Goal: Task Accomplishment & Management: Manage account settings

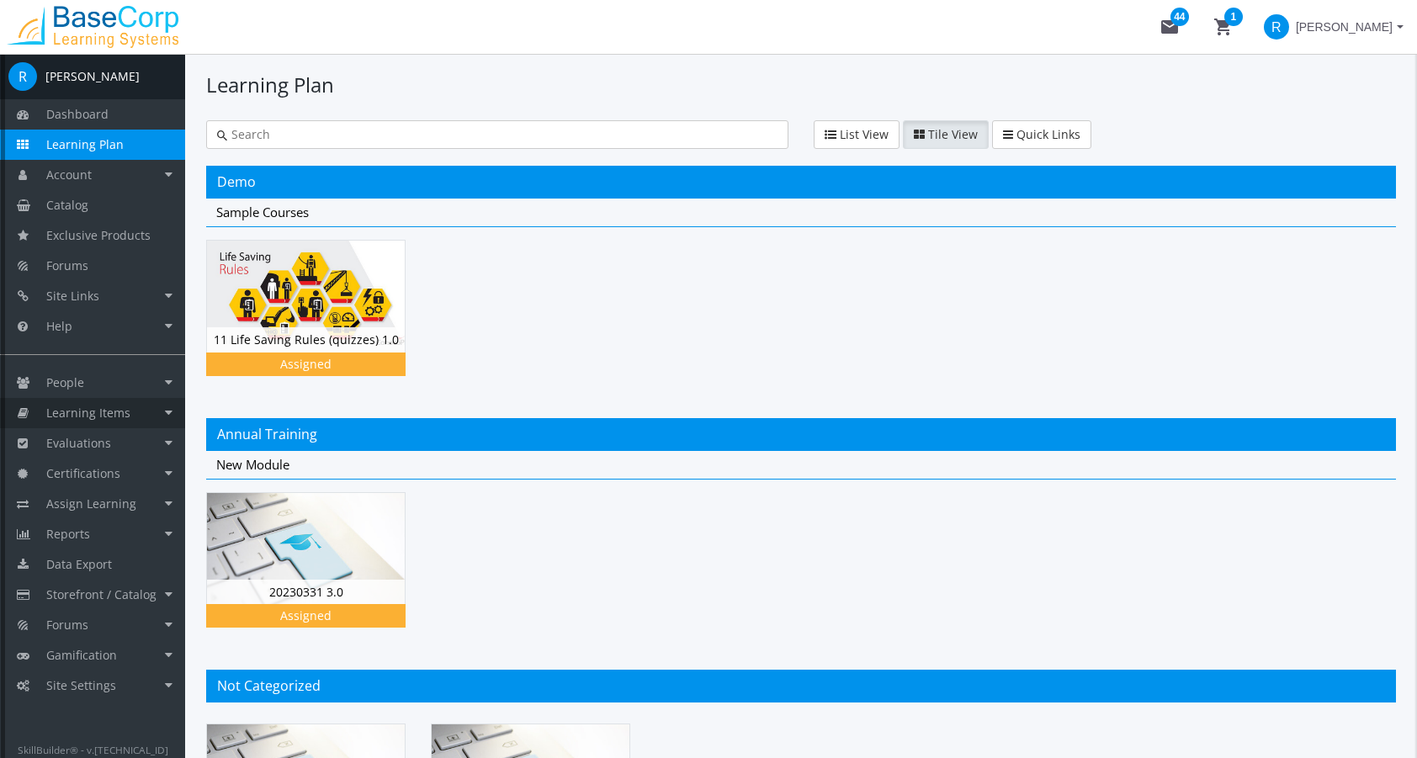
click at [106, 411] on span "Learning Items" at bounding box center [88, 413] width 84 height 16
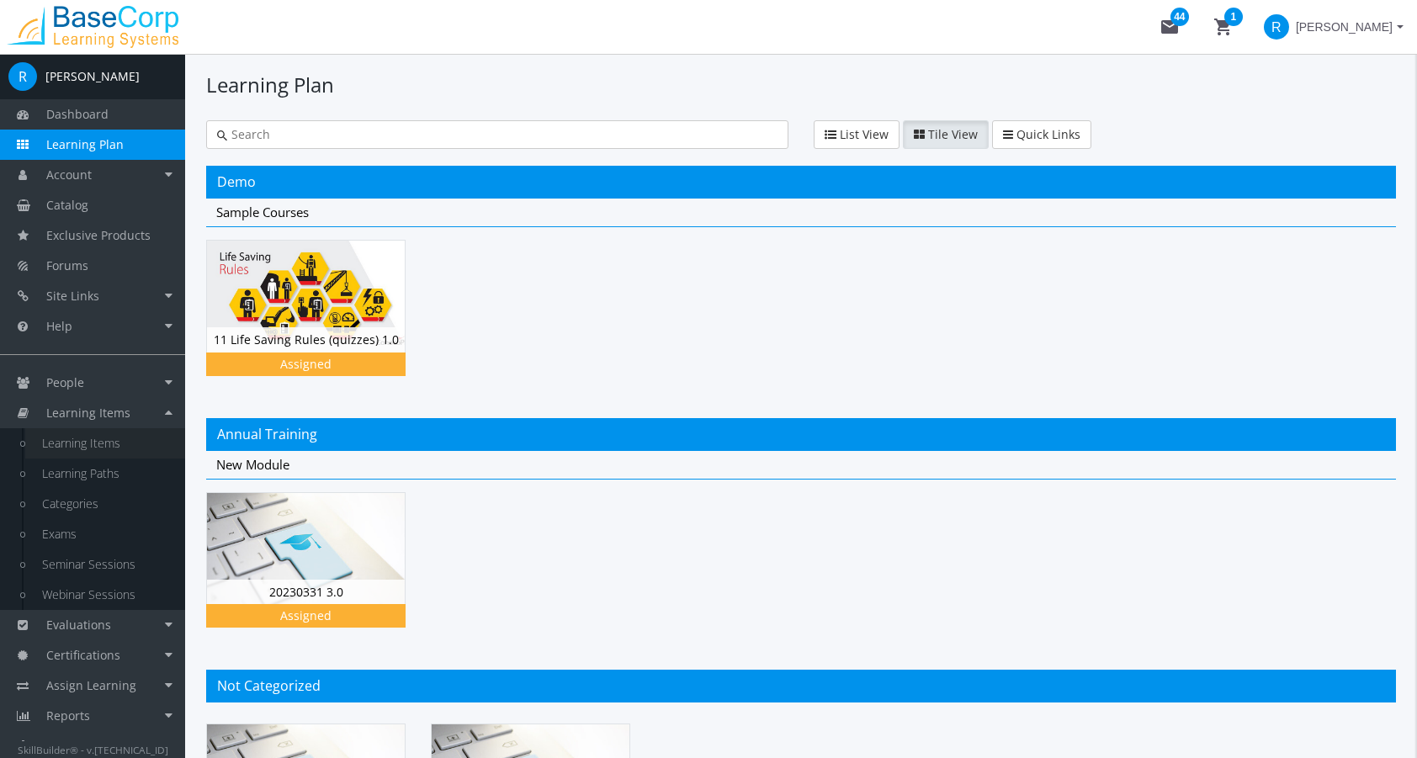
click at [104, 449] on link "Learning Items" at bounding box center [105, 443] width 160 height 30
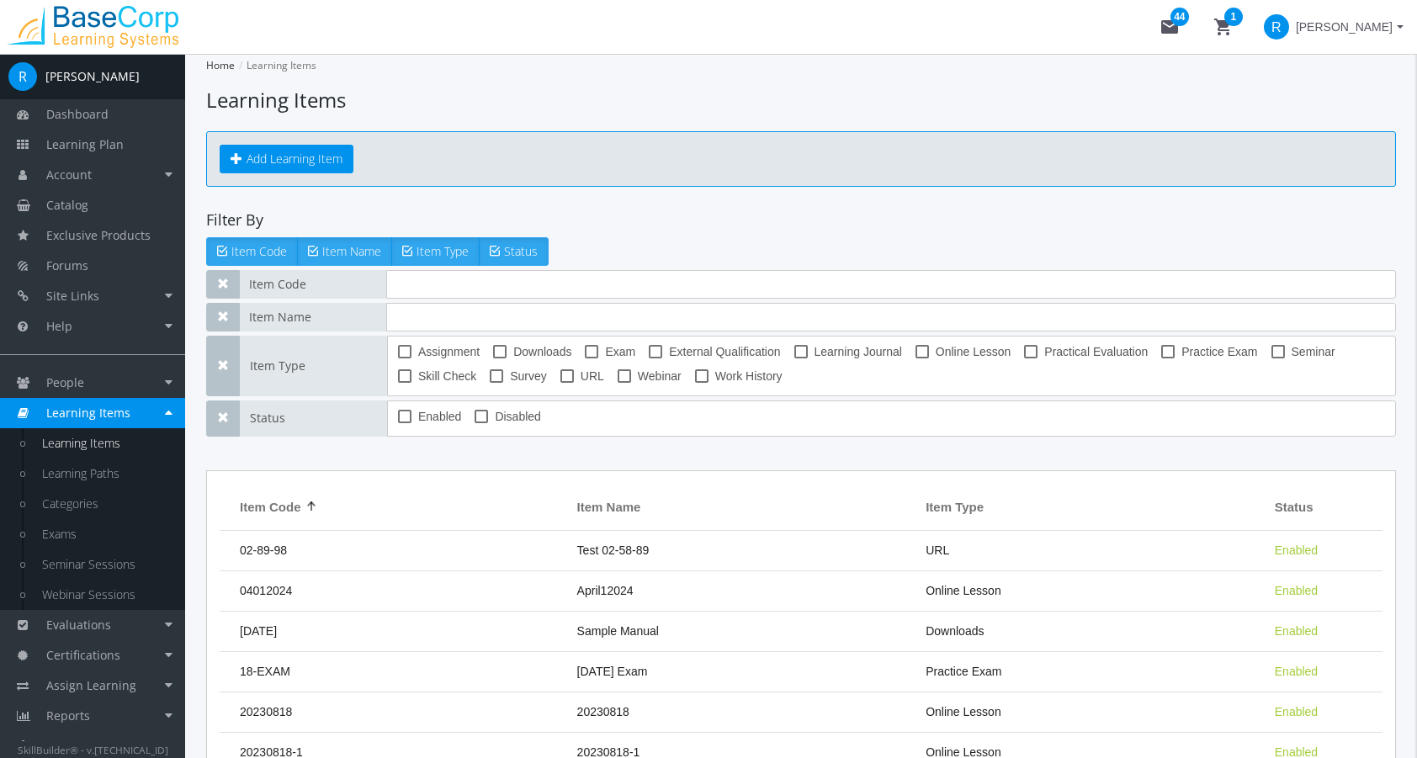
click at [587, 345] on span at bounding box center [591, 351] width 13 height 13
click at [586, 358] on input "Exam" at bounding box center [585, 358] width 1 height 1
checkbox input "true"
click at [490, 308] on input "text" at bounding box center [891, 317] width 1010 height 29
click at [477, 291] on input "text" at bounding box center [891, 284] width 1010 height 29
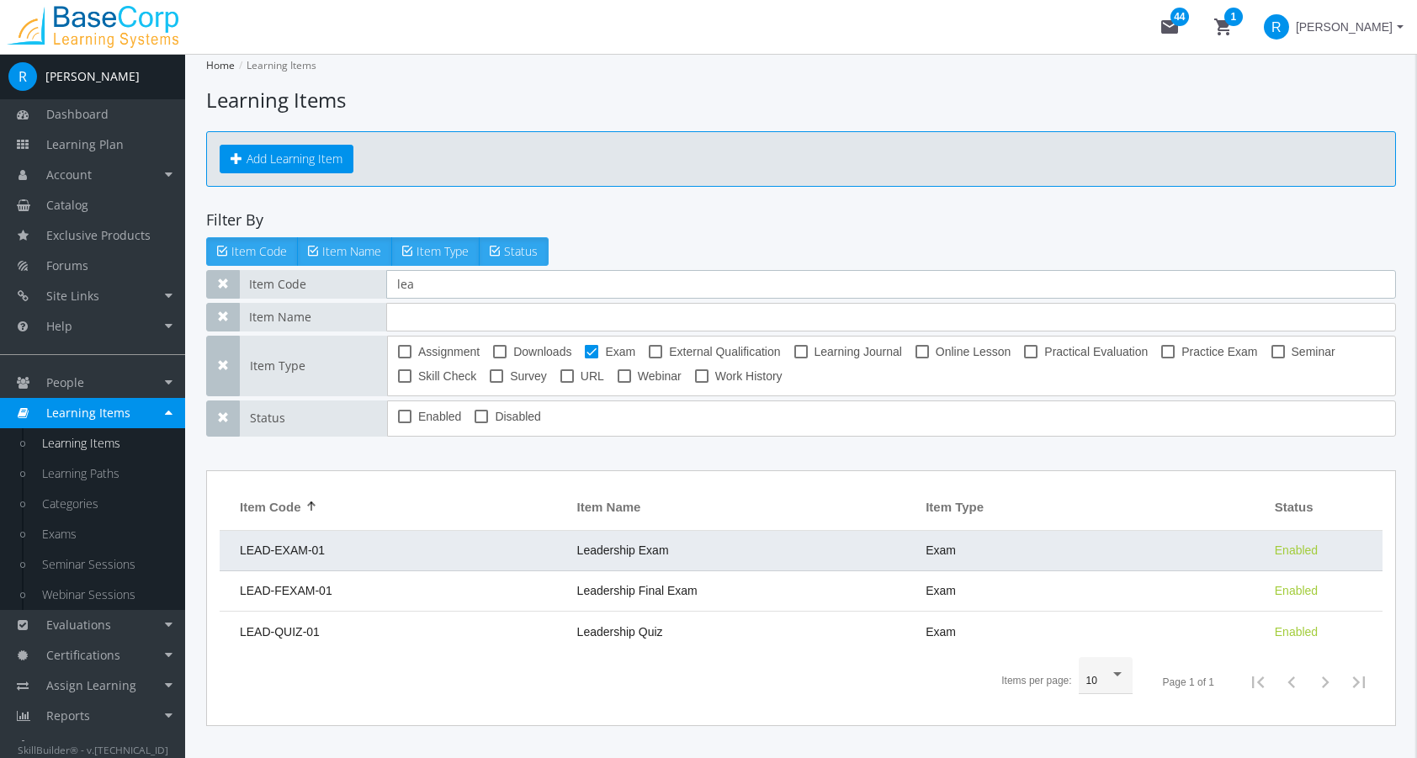
type input "lea"
click at [419, 547] on td "LEAD-EXAM-01" at bounding box center [394, 551] width 349 height 40
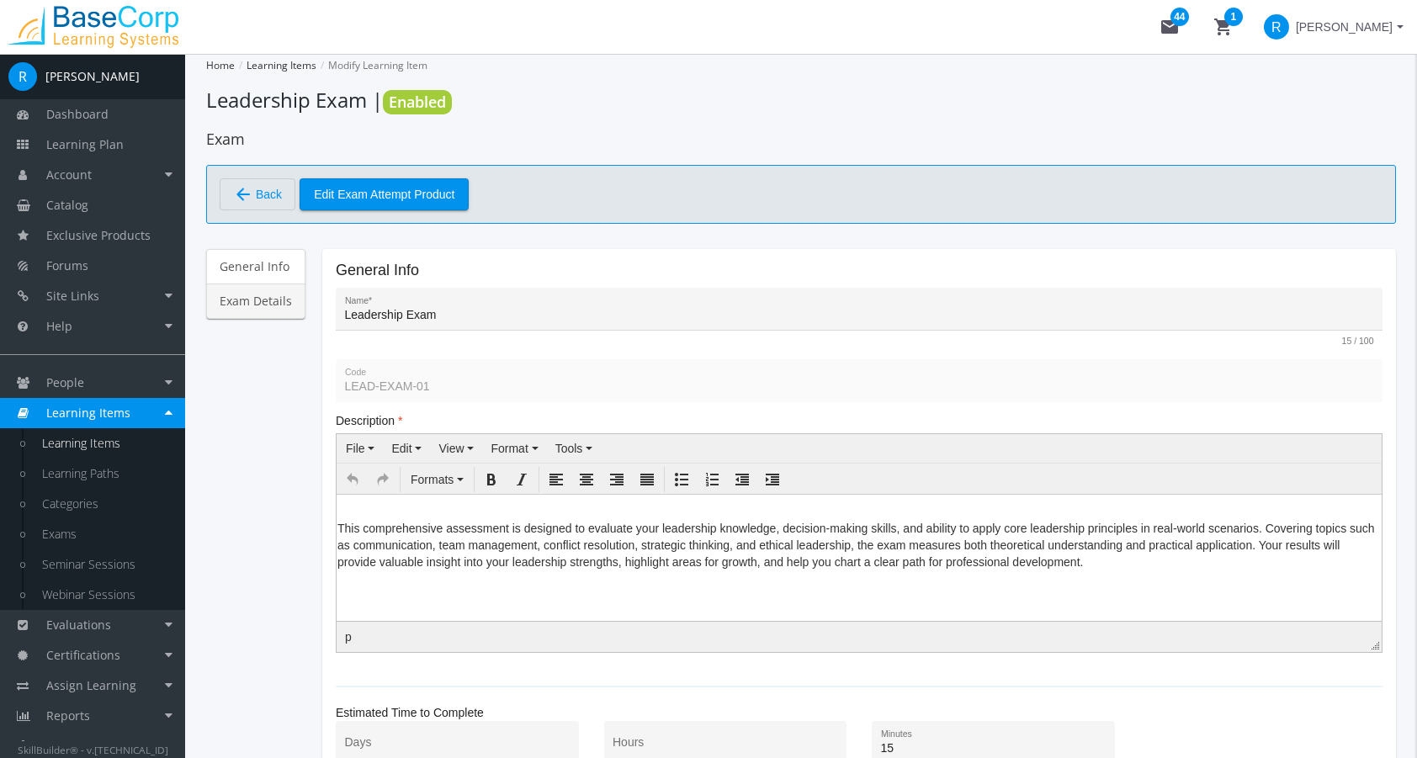
click at [275, 306] on link "Exam Details" at bounding box center [255, 301] width 99 height 35
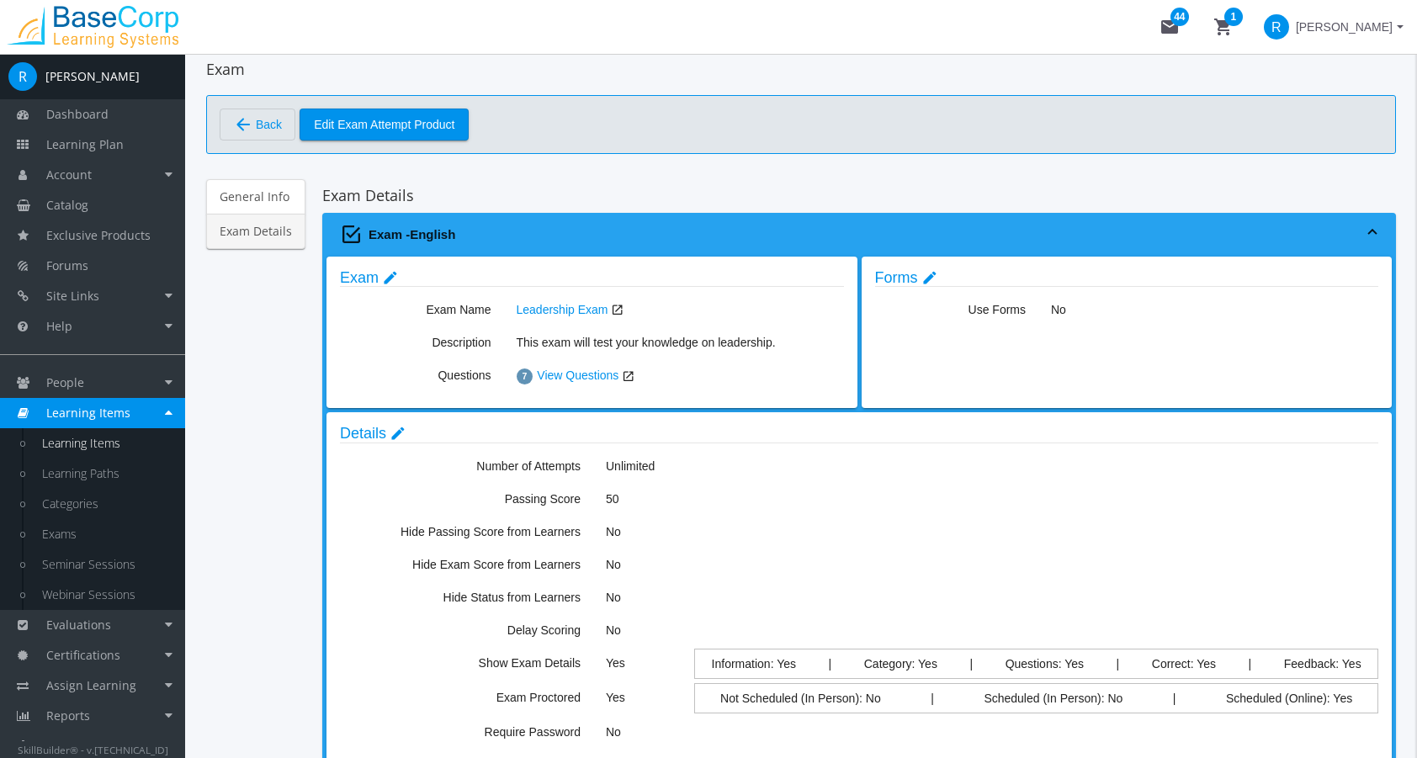
scroll to position [168, 0]
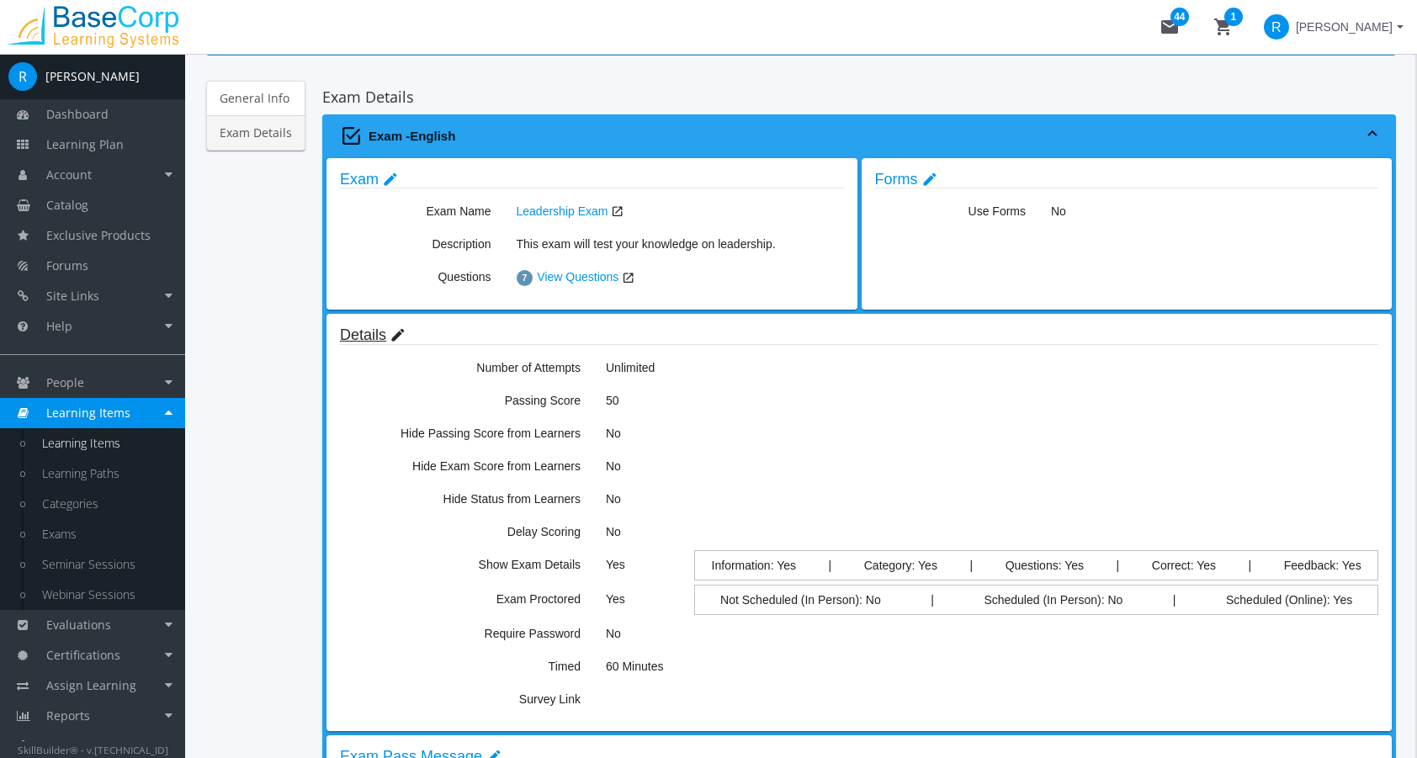
click at [369, 338] on link "Details edit" at bounding box center [373, 335] width 66 height 17
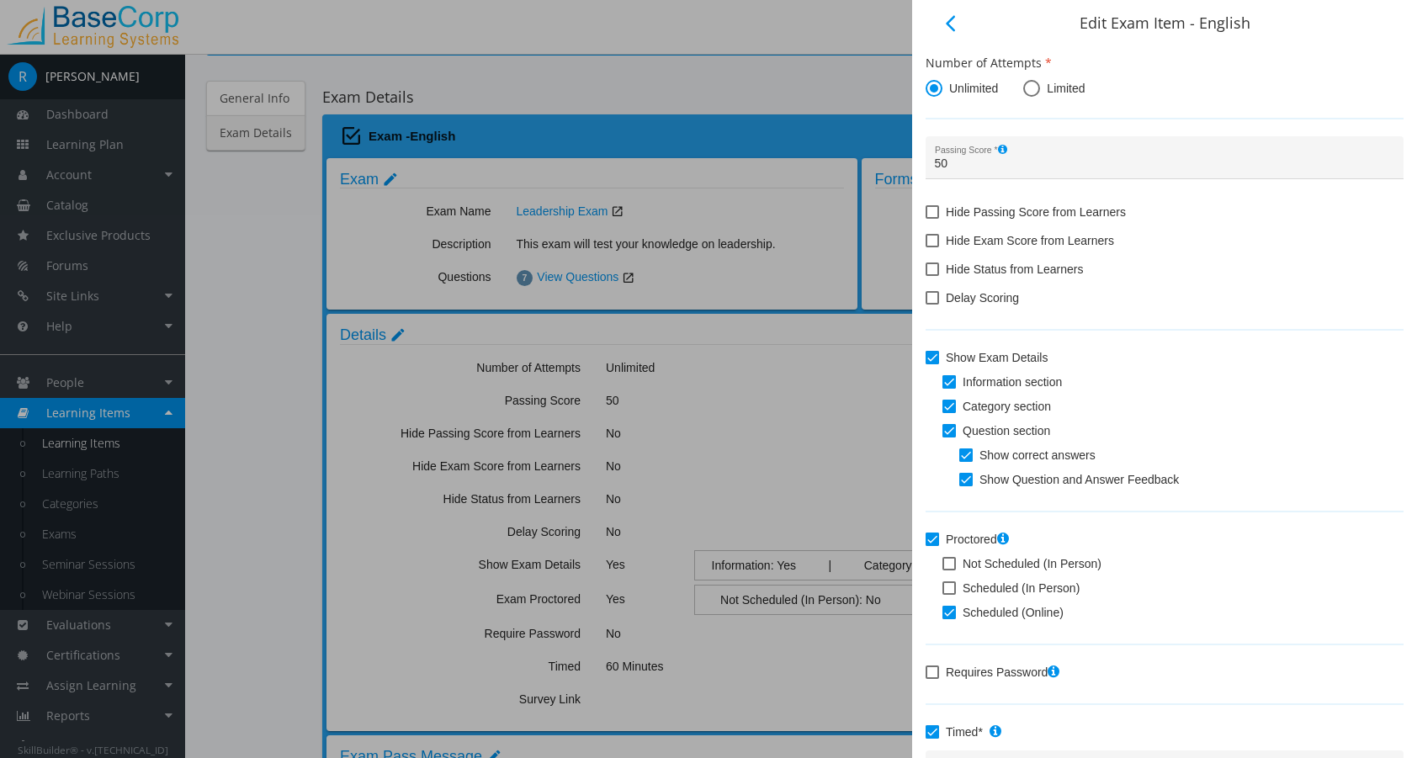
click at [766, 75] on div at bounding box center [708, 379] width 1417 height 758
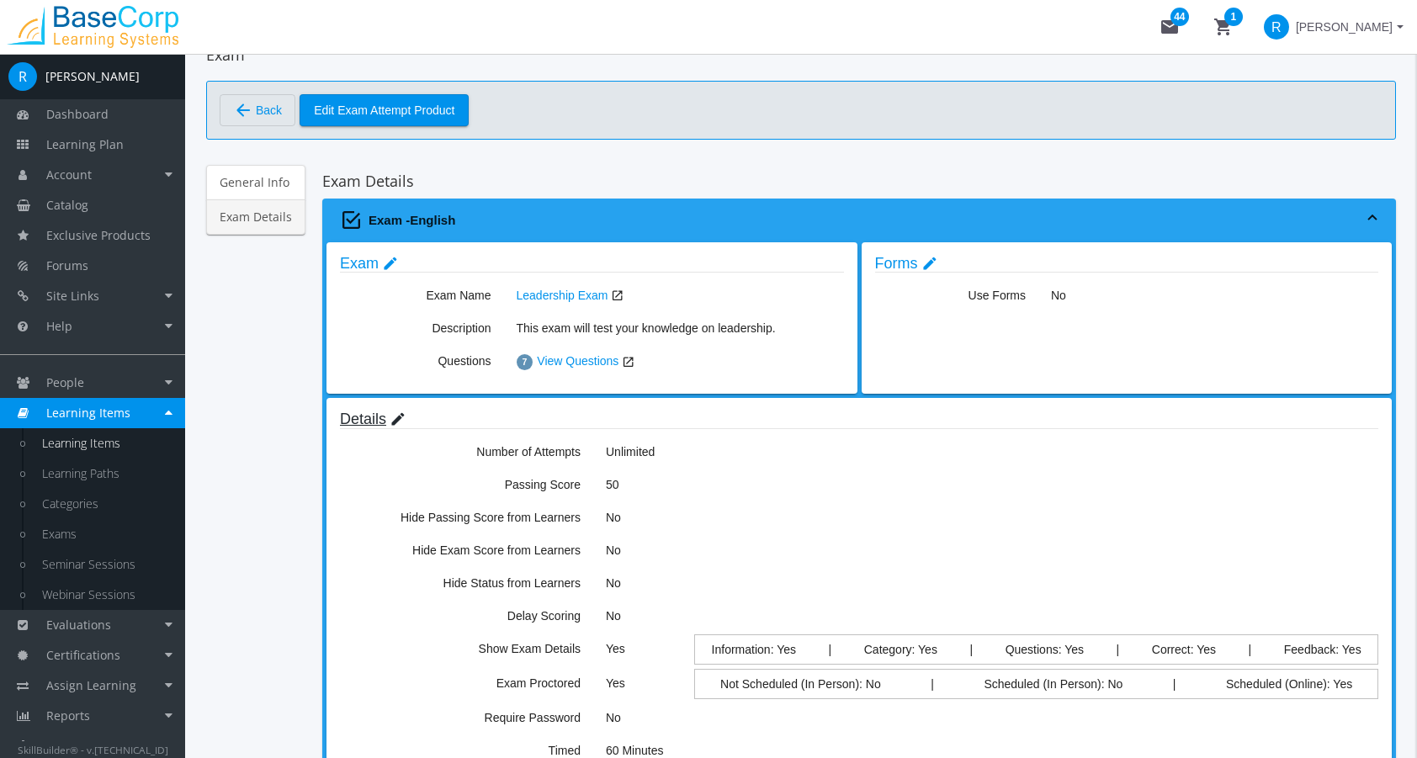
scroll to position [168, 0]
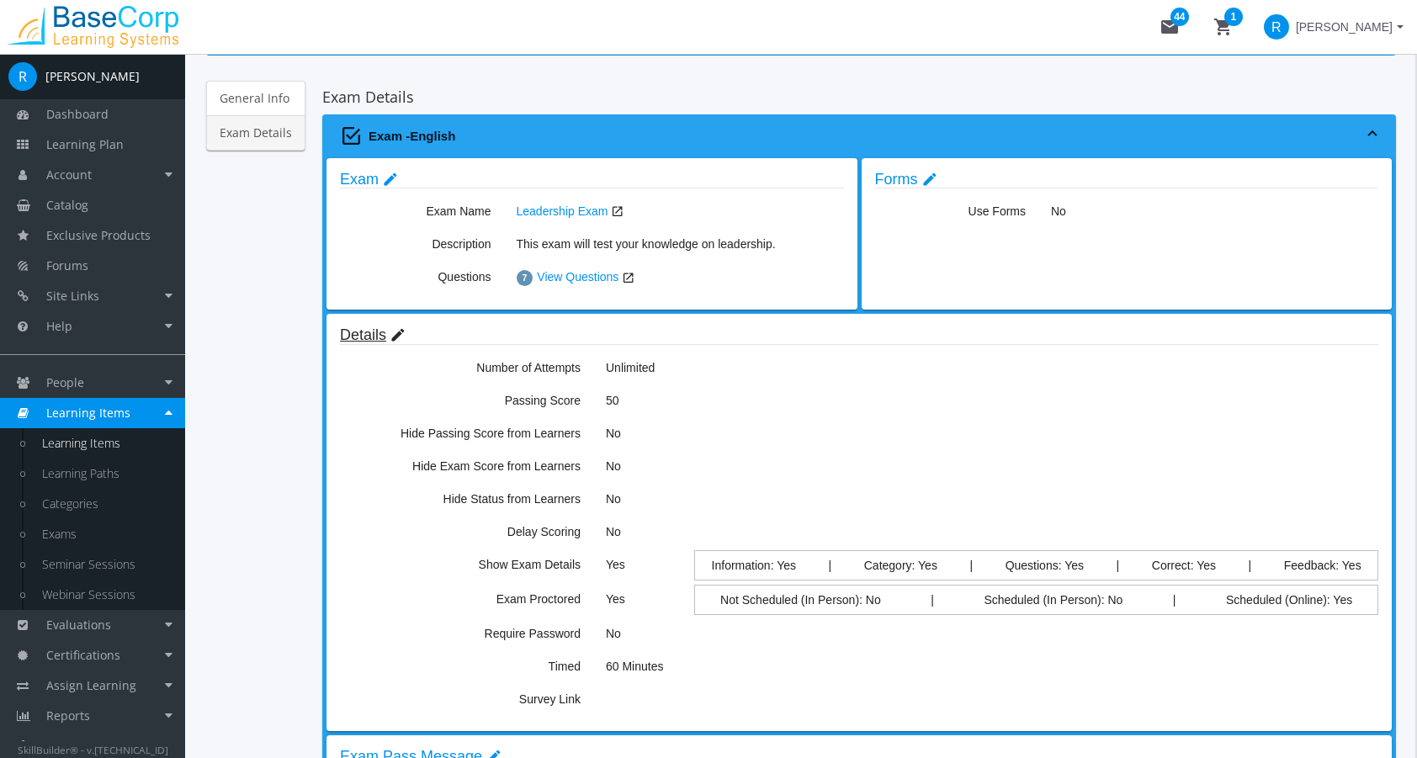
click at [370, 338] on link "Details edit" at bounding box center [373, 335] width 66 height 17
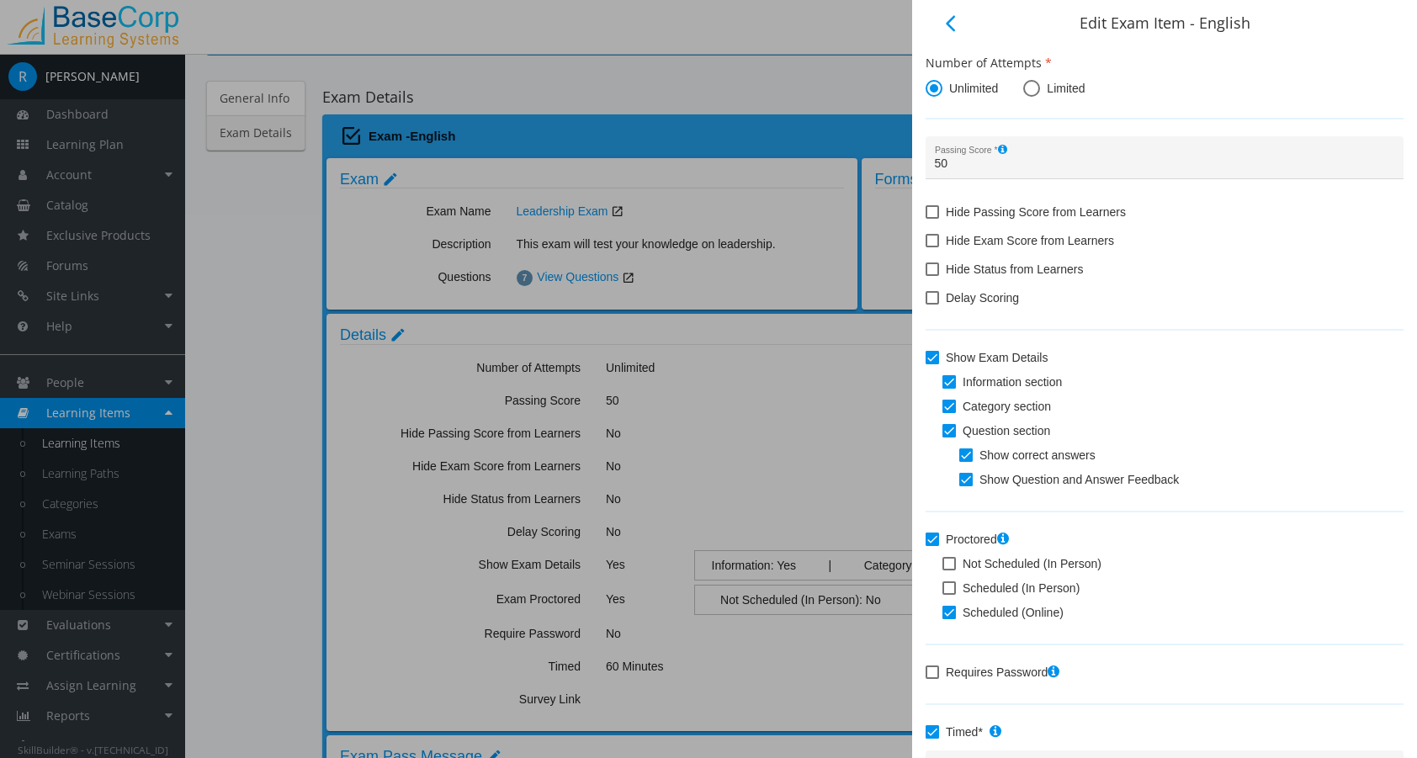
click at [933, 539] on span at bounding box center [932, 539] width 13 height 13
click at [927, 545] on input "Proctored" at bounding box center [926, 545] width 1 height 1
checkbox input "false"
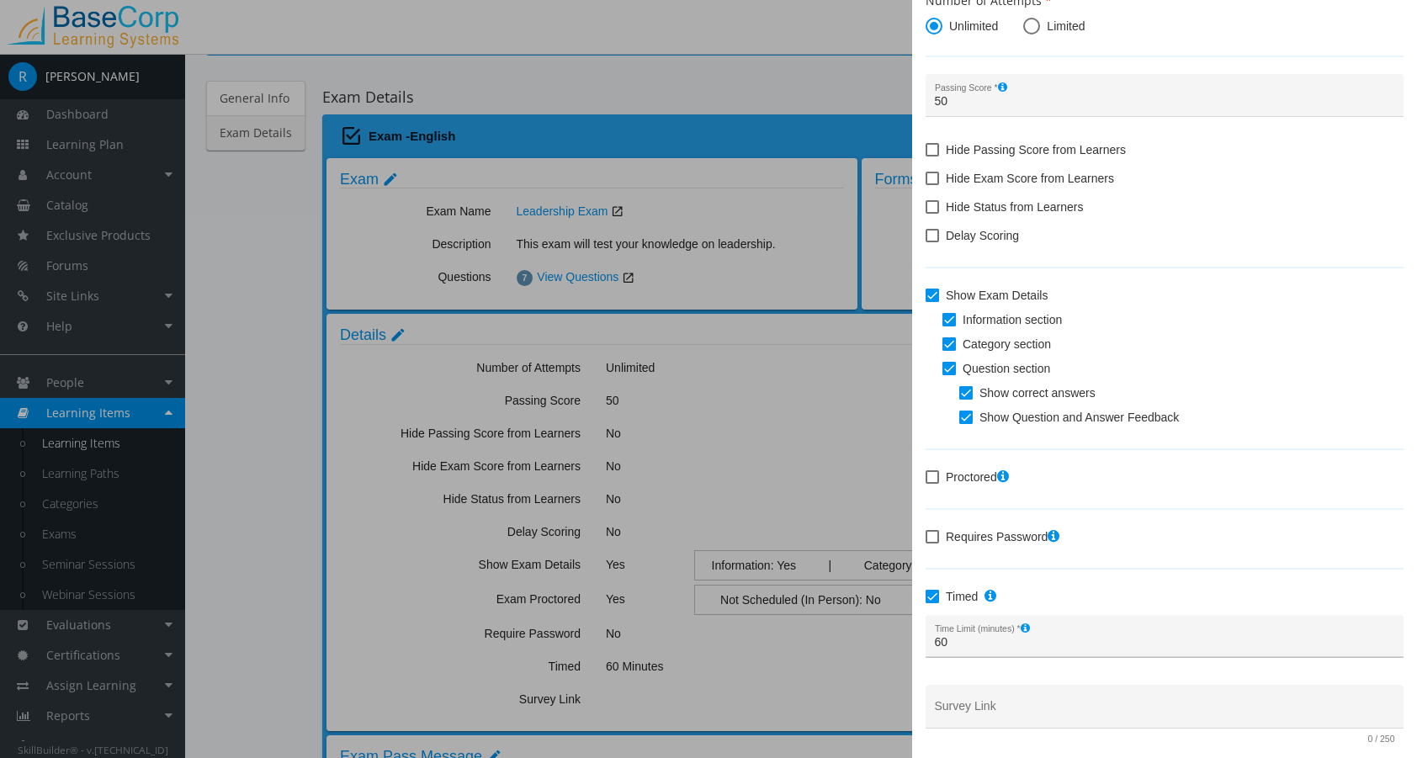
scroll to position [113, 0]
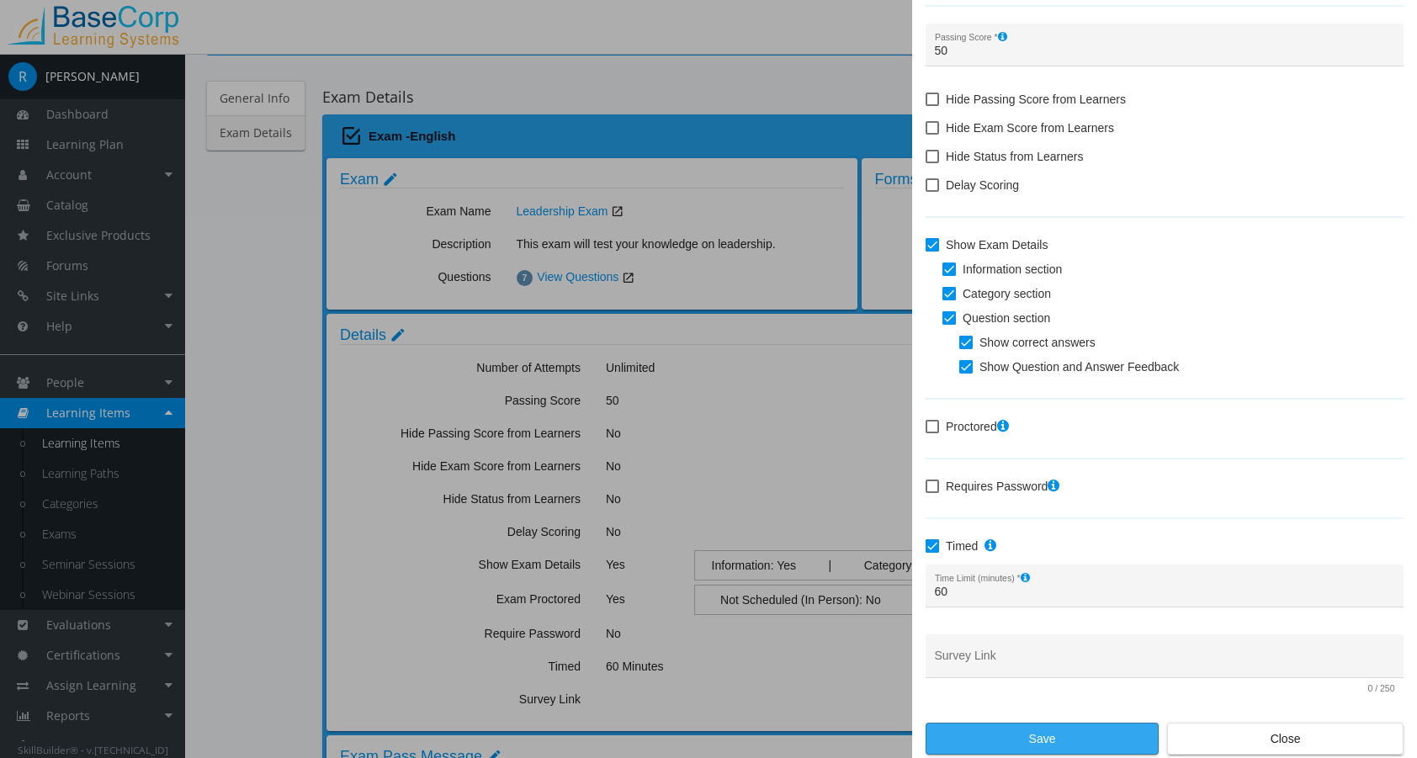
click at [998, 739] on span "Save" at bounding box center [1042, 739] width 204 height 30
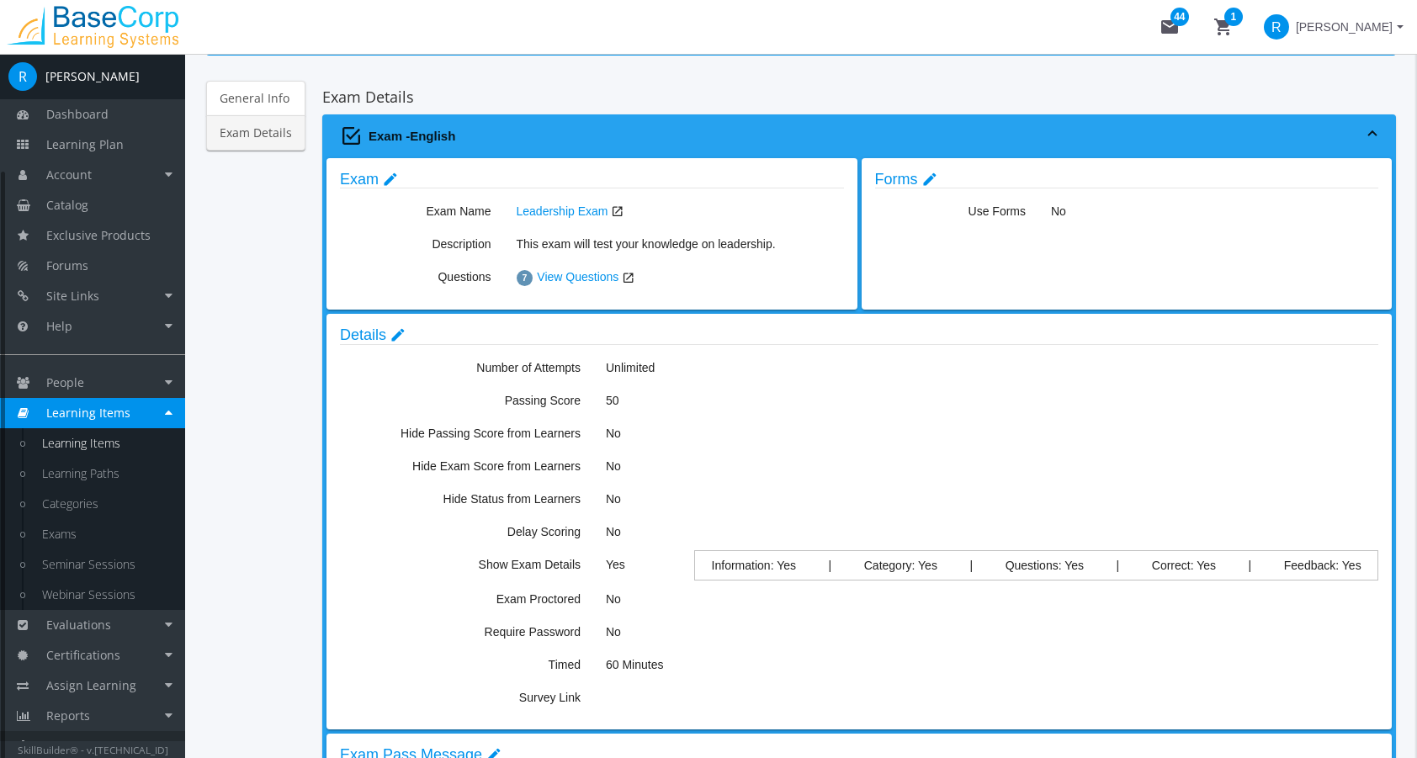
scroll to position [141, 0]
